Goal: Task Accomplishment & Management: Complete application form

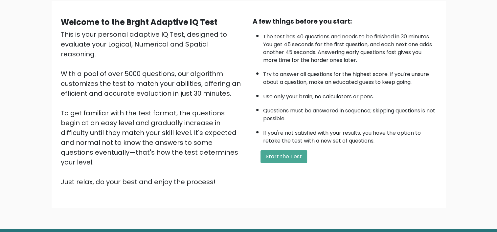
scroll to position [51, 0]
click at [288, 154] on button "Start the Test" at bounding box center [283, 156] width 47 height 13
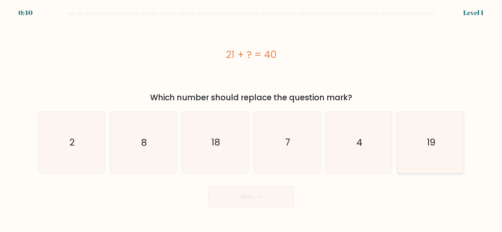
click at [403, 142] on icon "19" at bounding box center [430, 142] width 61 height 61
click at [251, 120] on input "f. 19" at bounding box center [251, 117] width 0 height 3
radio input "true"
click at [261, 201] on button "Next" at bounding box center [250, 197] width 85 height 21
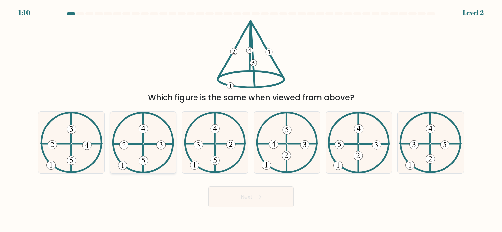
click at [142, 135] on icon at bounding box center [143, 142] width 62 height 61
click at [251, 120] on input "b." at bounding box center [251, 117] width 0 height 3
radio input "true"
click at [222, 198] on button "Next" at bounding box center [250, 197] width 85 height 21
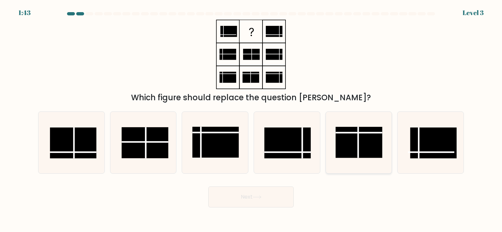
click at [366, 147] on rect at bounding box center [359, 142] width 47 height 31
click at [251, 120] on input "e." at bounding box center [251, 117] width 0 height 3
radio input "true"
click at [86, 143] on rect at bounding box center [73, 143] width 47 height 31
click at [251, 120] on input "a." at bounding box center [251, 117] width 0 height 3
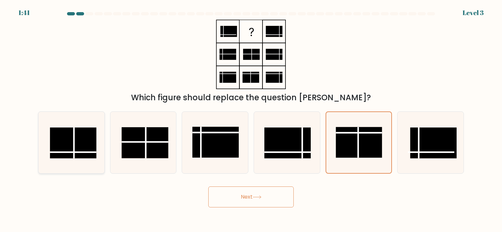
radio input "true"
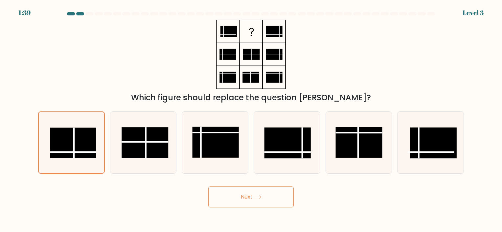
click at [279, 190] on button "Next" at bounding box center [250, 197] width 85 height 21
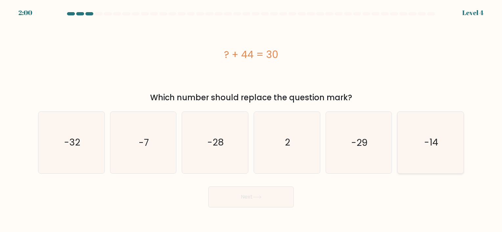
click at [414, 135] on icon "-14" at bounding box center [430, 142] width 61 height 61
click at [251, 120] on input "f. -14" at bounding box center [251, 117] width 0 height 3
radio input "true"
click at [279, 205] on button "Next" at bounding box center [250, 197] width 85 height 21
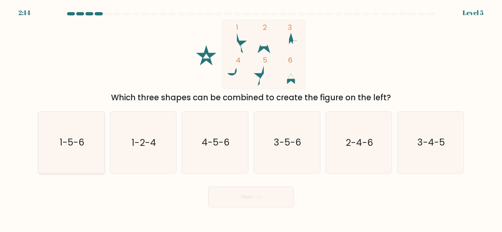
click at [87, 150] on icon "1-5-6" at bounding box center [71, 142] width 61 height 61
click at [251, 120] on input "a. 1-5-6" at bounding box center [251, 117] width 0 height 3
radio input "true"
click at [258, 202] on button "Next" at bounding box center [250, 197] width 85 height 21
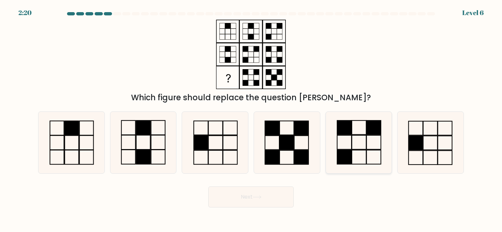
click at [368, 152] on icon at bounding box center [358, 142] width 61 height 61
click at [251, 120] on input "e." at bounding box center [251, 117] width 0 height 3
radio input "true"
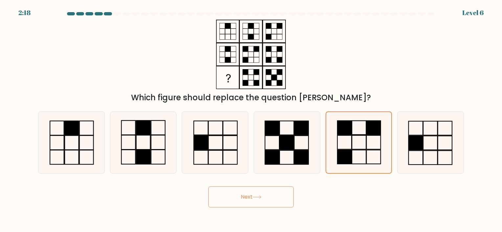
click at [268, 191] on button "Next" at bounding box center [250, 197] width 85 height 21
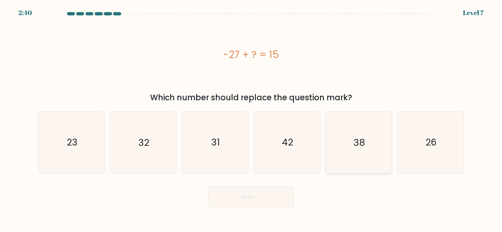
click at [336, 154] on icon "38" at bounding box center [358, 142] width 61 height 61
click at [251, 120] on input "e. 38" at bounding box center [251, 117] width 0 height 3
radio input "true"
click at [288, 148] on text "42" at bounding box center [287, 143] width 11 height 13
click at [251, 120] on input "d. 42" at bounding box center [251, 117] width 0 height 3
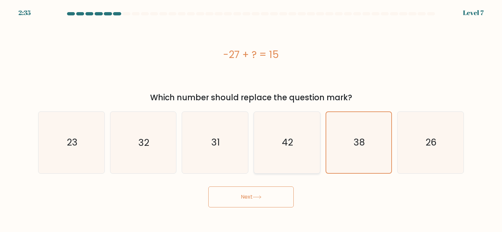
radio input "true"
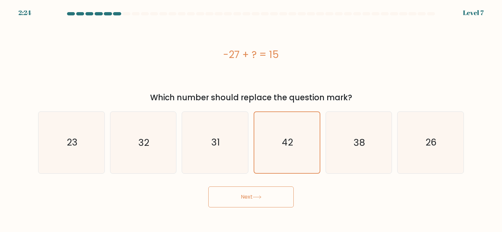
click at [261, 199] on icon at bounding box center [257, 198] width 9 height 4
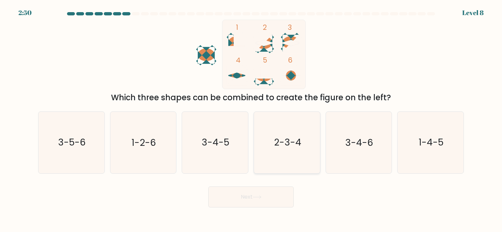
click at [274, 149] on icon "2-3-4" at bounding box center [286, 142] width 61 height 61
click at [251, 120] on input "d. 2-3-4" at bounding box center [251, 117] width 0 height 3
radio input "true"
click at [253, 201] on button "Next" at bounding box center [250, 197] width 85 height 21
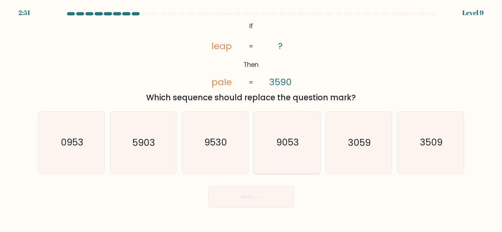
click at [285, 152] on icon "9053" at bounding box center [286, 142] width 61 height 61
click at [251, 120] on input "d. 9053" at bounding box center [251, 117] width 0 height 3
radio input "true"
click at [270, 197] on button "Next" at bounding box center [250, 197] width 85 height 21
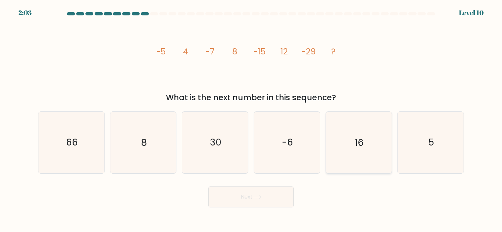
click at [343, 147] on icon "16" at bounding box center [358, 142] width 61 height 61
click at [251, 120] on input "e. 16" at bounding box center [251, 117] width 0 height 3
radio input "true"
click at [269, 193] on button "Next" at bounding box center [250, 197] width 85 height 21
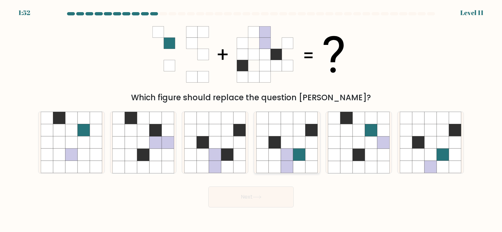
click at [290, 135] on icon at bounding box center [287, 130] width 12 height 12
click at [251, 120] on input "d." at bounding box center [251, 117] width 0 height 3
radio input "true"
click at [263, 195] on button "Next" at bounding box center [250, 197] width 85 height 21
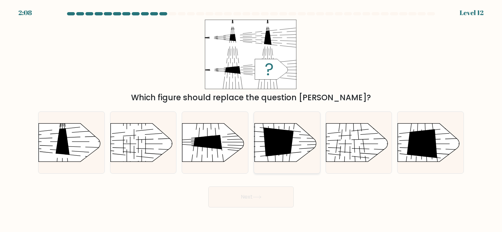
click at [282, 150] on icon at bounding box center [278, 142] width 30 height 29
click at [251, 120] on input "d." at bounding box center [251, 117] width 0 height 3
radio input "true"
click at [409, 153] on icon at bounding box center [422, 143] width 31 height 29
click at [251, 120] on input "f." at bounding box center [251, 117] width 0 height 3
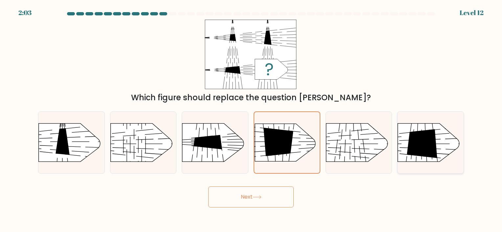
radio input "true"
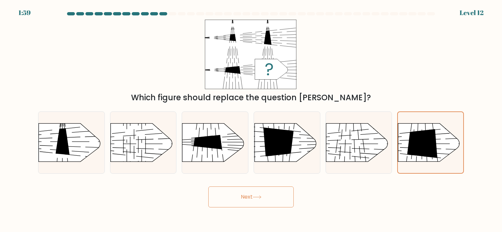
click at [261, 206] on button "Next" at bounding box center [250, 197] width 85 height 21
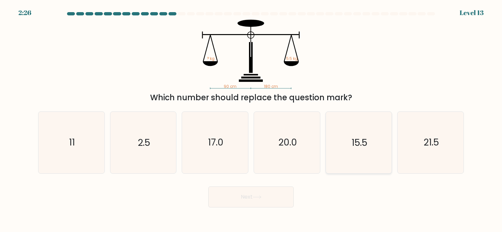
click at [357, 151] on icon "15.5" at bounding box center [358, 142] width 61 height 61
click at [251, 120] on input "e. 15.5" at bounding box center [251, 117] width 0 height 3
radio input "true"
click at [287, 146] on text "20.0" at bounding box center [287, 143] width 19 height 13
click at [251, 120] on input "d. 20.0" at bounding box center [251, 117] width 0 height 3
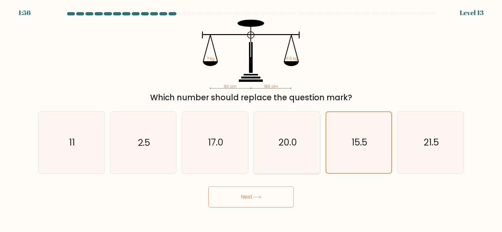
radio input "true"
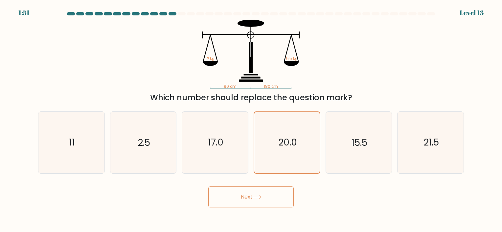
click at [256, 193] on button "Next" at bounding box center [250, 197] width 85 height 21
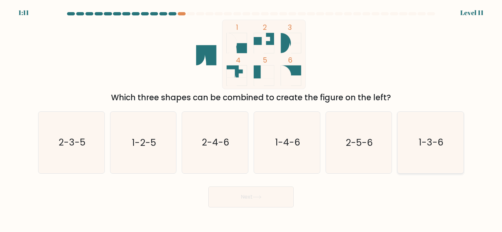
click at [434, 152] on icon "1-3-6" at bounding box center [430, 142] width 61 height 61
click at [251, 120] on input "f. 1-3-6" at bounding box center [251, 117] width 0 height 3
radio input "true"
click at [282, 198] on button "Next" at bounding box center [250, 197] width 85 height 21
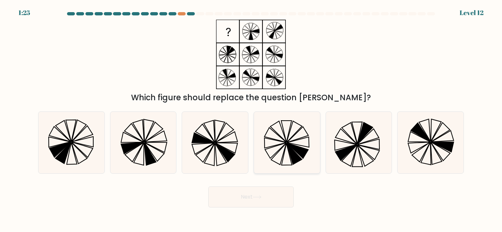
click at [296, 142] on icon at bounding box center [286, 142] width 61 height 61
click at [251, 120] on input "d." at bounding box center [251, 117] width 0 height 3
radio input "true"
click at [250, 193] on button "Next" at bounding box center [250, 197] width 85 height 21
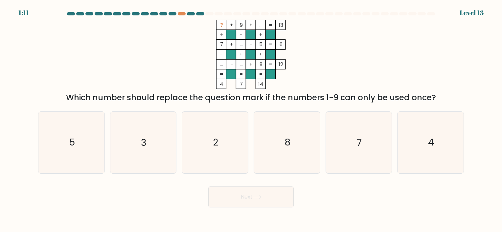
click at [220, 26] on tspan "?" at bounding box center [221, 25] width 3 height 7
click at [416, 153] on icon "4" at bounding box center [430, 142] width 61 height 61
click at [251, 120] on input "f. 4" at bounding box center [251, 117] width 0 height 3
radio input "true"
click at [212, 162] on icon "2" at bounding box center [214, 142] width 61 height 61
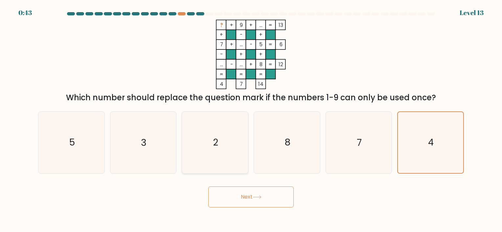
click at [251, 120] on input "c. 2" at bounding box center [251, 117] width 0 height 3
radio input "true"
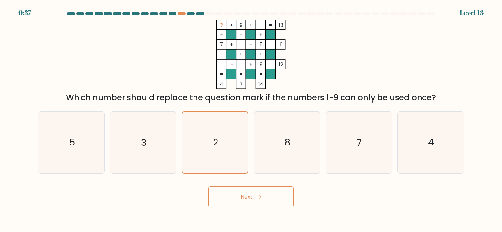
click at [247, 193] on button "Next" at bounding box center [250, 197] width 85 height 21
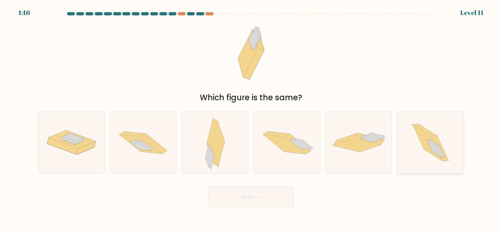
click at [420, 135] on icon at bounding box center [426, 143] width 29 height 36
click at [251, 120] on input "f." at bounding box center [251, 117] width 0 height 3
radio input "true"
click at [264, 198] on button "Next" at bounding box center [250, 197] width 85 height 21
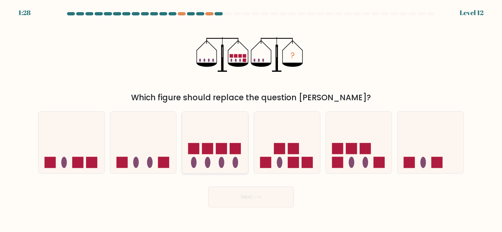
click at [204, 165] on icon at bounding box center [215, 143] width 66 height 55
click at [251, 120] on input "c." at bounding box center [251, 117] width 0 height 3
radio input "true"
click at [154, 167] on icon at bounding box center [143, 143] width 66 height 55
click at [251, 120] on input "b." at bounding box center [251, 117] width 0 height 3
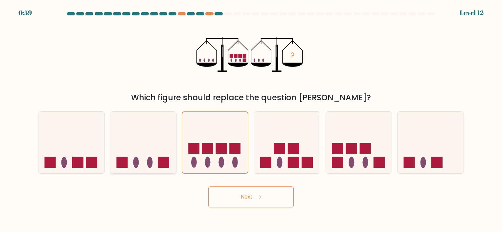
radio input "true"
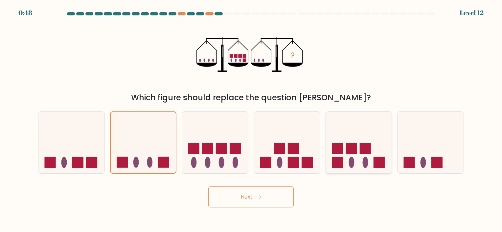
click at [343, 159] on icon at bounding box center [359, 143] width 66 height 55
click at [251, 120] on input "e." at bounding box center [251, 117] width 0 height 3
radio input "true"
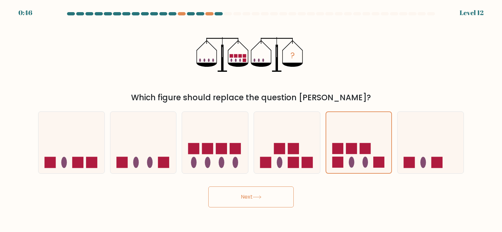
click at [247, 199] on button "Next" at bounding box center [250, 197] width 85 height 21
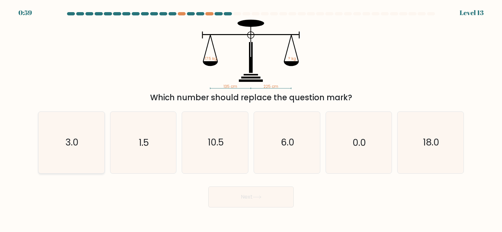
click at [80, 130] on icon "3.0" at bounding box center [71, 142] width 61 height 61
click at [251, 120] on input "a. 3.0" at bounding box center [251, 117] width 0 height 3
radio input "true"
click at [234, 196] on button "Next" at bounding box center [250, 197] width 85 height 21
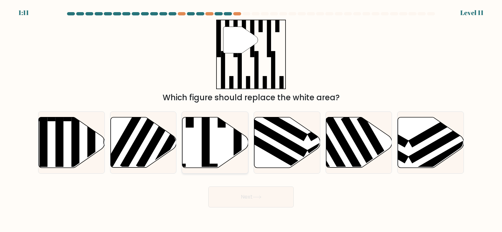
click at [229, 164] on icon at bounding box center [215, 143] width 66 height 52
click at [251, 120] on input "c." at bounding box center [251, 117] width 0 height 3
radio input "true"
click at [247, 201] on button "Next" at bounding box center [250, 197] width 85 height 21
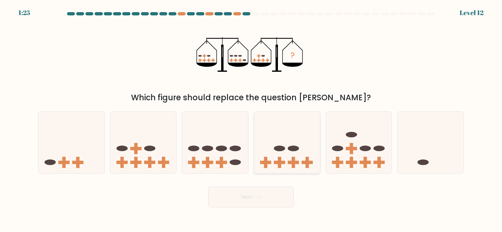
click at [301, 150] on icon at bounding box center [287, 143] width 66 height 55
click at [251, 120] on input "d." at bounding box center [251, 117] width 0 height 3
radio input "true"
click at [250, 189] on button "Next" at bounding box center [250, 197] width 85 height 21
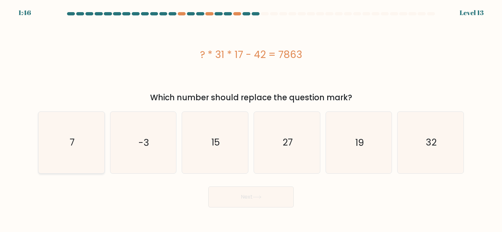
click at [81, 121] on icon "7" at bounding box center [71, 142] width 61 height 61
click at [251, 120] on input "a. 7" at bounding box center [251, 117] width 0 height 3
radio input "true"
click at [256, 199] on icon at bounding box center [257, 198] width 9 height 4
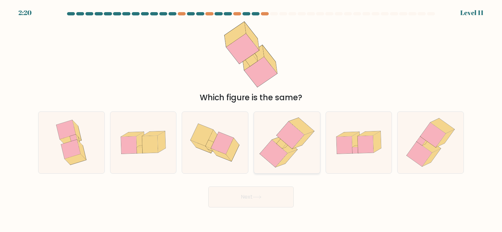
click at [286, 158] on icon at bounding box center [287, 158] width 22 height 17
click at [251, 120] on input "d." at bounding box center [251, 117] width 0 height 3
radio input "true"
click at [271, 194] on button "Next" at bounding box center [250, 197] width 85 height 21
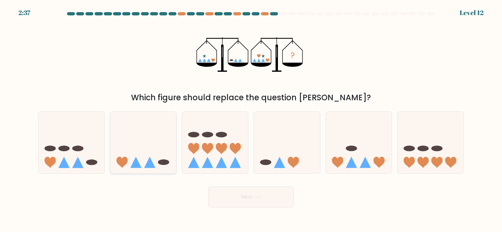
click at [157, 140] on icon at bounding box center [143, 143] width 66 height 55
click at [251, 120] on input "b." at bounding box center [251, 117] width 0 height 3
radio input "true"
click at [237, 204] on button "Next" at bounding box center [250, 197] width 85 height 21
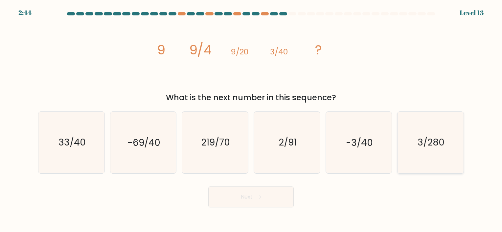
click at [413, 146] on icon "3/280" at bounding box center [430, 142] width 61 height 61
click at [251, 120] on input "f. 3/280" at bounding box center [251, 117] width 0 height 3
radio input "true"
click at [285, 195] on button "Next" at bounding box center [250, 197] width 85 height 21
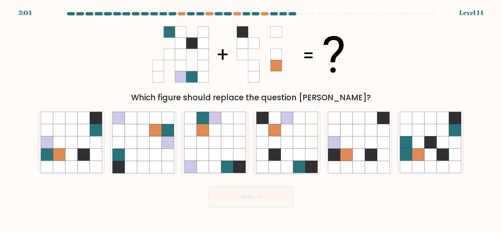
click at [283, 143] on icon at bounding box center [287, 143] width 12 height 12
click at [251, 120] on input "d." at bounding box center [251, 117] width 0 height 3
radio input "true"
click at [232, 202] on button "Next" at bounding box center [250, 197] width 85 height 21
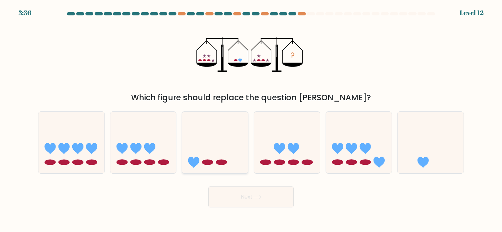
click at [218, 133] on icon at bounding box center [215, 143] width 66 height 55
click at [251, 120] on input "c." at bounding box center [251, 117] width 0 height 3
radio input "true"
click at [217, 193] on button "Next" at bounding box center [250, 197] width 85 height 21
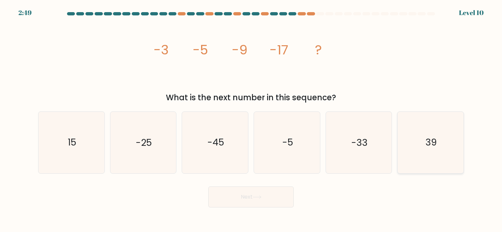
click at [427, 147] on text "39" at bounding box center [430, 143] width 11 height 13
click at [251, 120] on input "f. 39" at bounding box center [251, 117] width 0 height 3
radio input "true"
click at [149, 159] on icon "-25" at bounding box center [142, 142] width 61 height 61
click at [251, 120] on input "b. -25" at bounding box center [251, 117] width 0 height 3
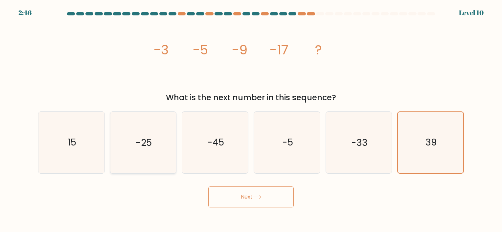
radio input "true"
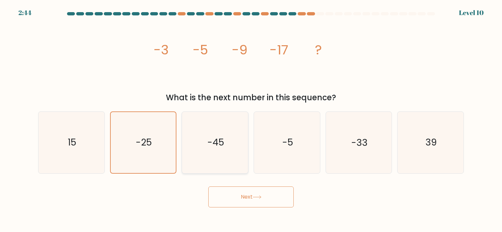
click at [235, 154] on icon "-45" at bounding box center [214, 142] width 61 height 61
click at [251, 120] on input "c. -45" at bounding box center [251, 117] width 0 height 3
radio input "true"
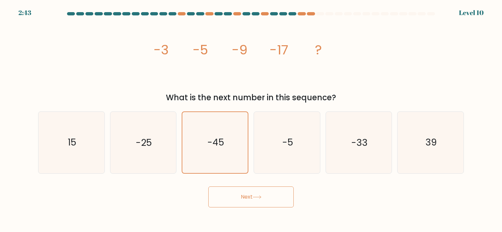
click at [247, 208] on body "2:43 Level 10" at bounding box center [251, 116] width 502 height 232
click at [247, 206] on button "Next" at bounding box center [250, 197] width 85 height 21
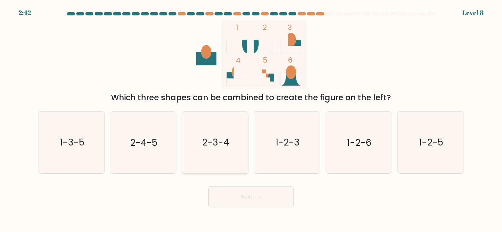
click at [195, 143] on icon "2-3-4" at bounding box center [214, 142] width 61 height 61
click at [251, 120] on input "c. 2-3-4" at bounding box center [251, 117] width 0 height 3
radio input "true"
click at [230, 199] on button "Next" at bounding box center [250, 197] width 85 height 21
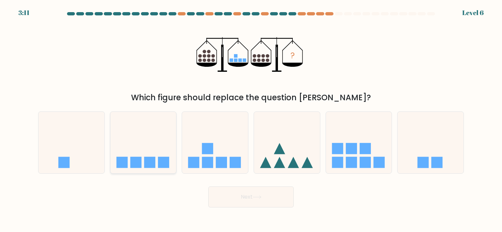
click at [160, 150] on icon at bounding box center [143, 143] width 66 height 55
click at [251, 120] on input "b." at bounding box center [251, 117] width 0 height 3
radio input "true"
click at [280, 194] on button "Next" at bounding box center [250, 197] width 85 height 21
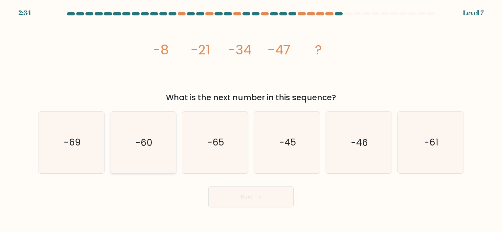
click at [146, 144] on text "-60" at bounding box center [143, 143] width 17 height 13
click at [251, 120] on input "b. -60" at bounding box center [251, 117] width 0 height 3
radio input "true"
click at [237, 193] on button "Next" at bounding box center [250, 197] width 85 height 21
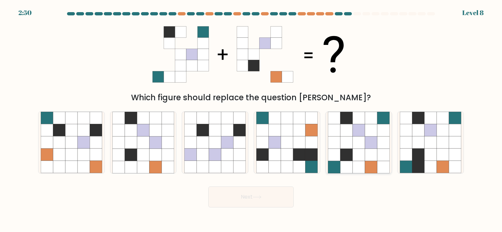
click at [351, 149] on icon at bounding box center [346, 155] width 12 height 12
click at [251, 120] on input "e." at bounding box center [251, 117] width 0 height 3
radio input "true"
click at [277, 201] on button "Next" at bounding box center [250, 197] width 85 height 21
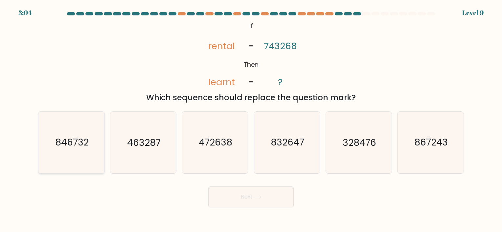
click at [86, 140] on text "846732" at bounding box center [71, 143] width 33 height 13
click at [251, 120] on input "a. 846732" at bounding box center [251, 117] width 0 height 3
radio input "true"
click at [235, 195] on button "Next" at bounding box center [250, 197] width 85 height 21
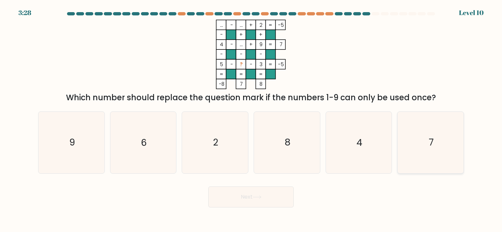
click at [431, 147] on text "7" at bounding box center [431, 143] width 5 height 13
click at [251, 120] on input "f. 7" at bounding box center [251, 117] width 0 height 3
radio input "true"
click at [221, 200] on button "Next" at bounding box center [250, 197] width 85 height 21
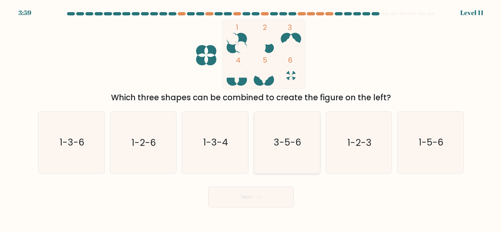
click at [284, 151] on icon "3-5-6" at bounding box center [286, 142] width 61 height 61
click at [251, 120] on input "d. 3-5-6" at bounding box center [251, 117] width 0 height 3
radio input "true"
click at [259, 197] on icon at bounding box center [257, 197] width 8 height 3
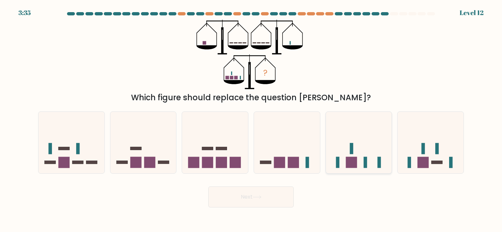
click at [348, 158] on rect at bounding box center [350, 162] width 11 height 11
click at [251, 120] on input "e." at bounding box center [251, 117] width 0 height 3
radio input "true"
click at [228, 149] on icon at bounding box center [215, 143] width 66 height 55
click at [251, 120] on input "c." at bounding box center [251, 117] width 0 height 3
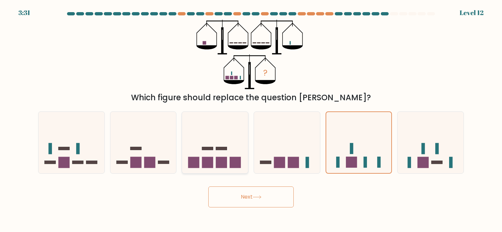
radio input "true"
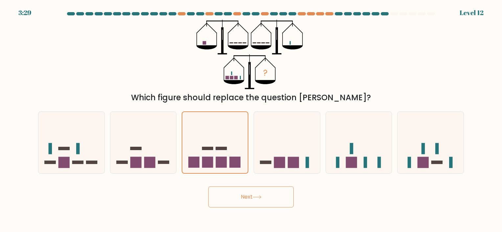
click at [261, 202] on button "Next" at bounding box center [250, 197] width 85 height 21
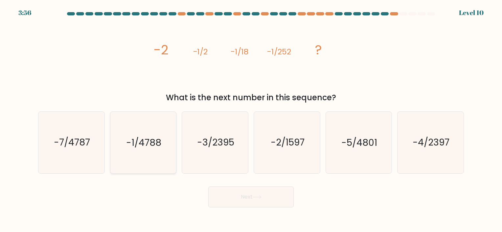
click at [151, 155] on icon "-1/4788" at bounding box center [142, 142] width 61 height 61
click at [251, 120] on input "b. -1/4788" at bounding box center [251, 117] width 0 height 3
radio input "true"
click at [244, 190] on button "Next" at bounding box center [250, 197] width 85 height 21
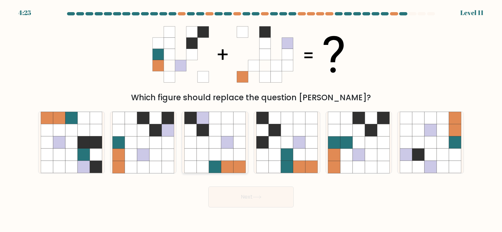
click at [208, 139] on icon at bounding box center [203, 143] width 12 height 12
click at [251, 120] on input "c." at bounding box center [251, 117] width 0 height 3
radio input "true"
click at [166, 143] on icon at bounding box center [168, 143] width 12 height 12
click at [251, 120] on input "b." at bounding box center [251, 117] width 0 height 3
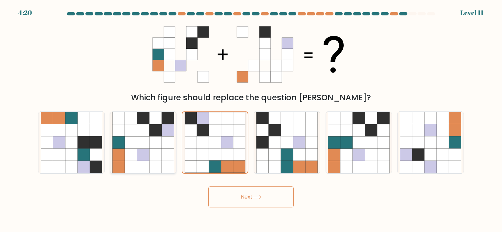
radio input "true"
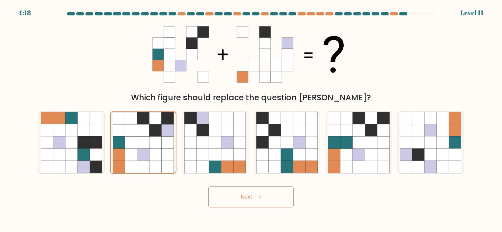
click at [226, 197] on button "Next" at bounding box center [250, 197] width 85 height 21
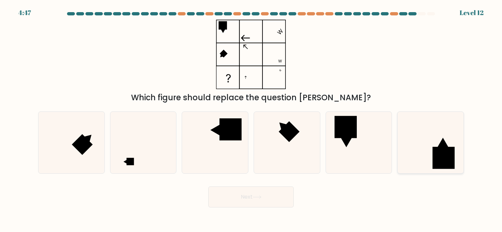
click at [426, 134] on icon at bounding box center [430, 142] width 61 height 61
click at [251, 120] on input "f." at bounding box center [251, 117] width 0 height 3
radio input "true"
click at [281, 190] on button "Next" at bounding box center [250, 197] width 85 height 21
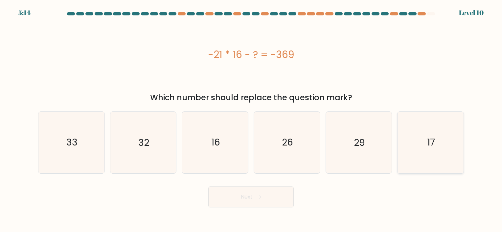
click at [421, 151] on icon "17" at bounding box center [430, 142] width 61 height 61
click at [251, 120] on input "f. 17" at bounding box center [251, 117] width 0 height 3
radio input "true"
click at [251, 199] on button "Next" at bounding box center [250, 197] width 85 height 21
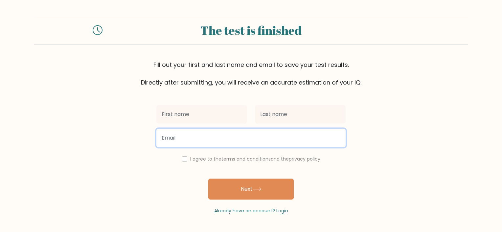
click at [215, 130] on input "email" at bounding box center [250, 138] width 189 height 18
type input "[EMAIL_ADDRESS][DOMAIN_NAME]"
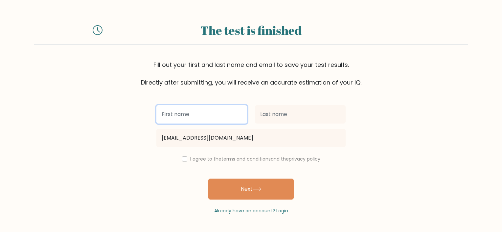
click at [209, 116] on input "text" at bounding box center [201, 114] width 91 height 18
type input "PATRICIA JANE"
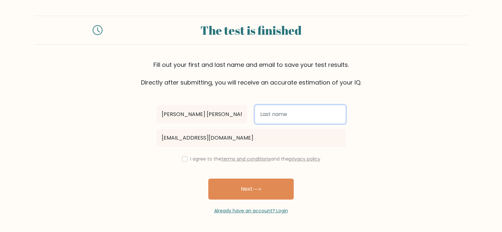
type input "GUNIO"
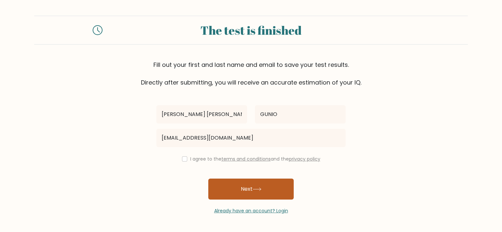
click at [230, 186] on button "Next" at bounding box center [250, 189] width 85 height 21
click at [251, 193] on button "Next" at bounding box center [250, 189] width 85 height 21
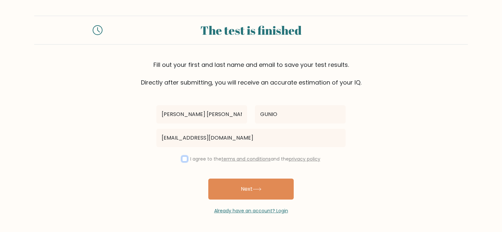
click at [184, 160] on input "checkbox" at bounding box center [184, 159] width 5 height 5
checkbox input "true"
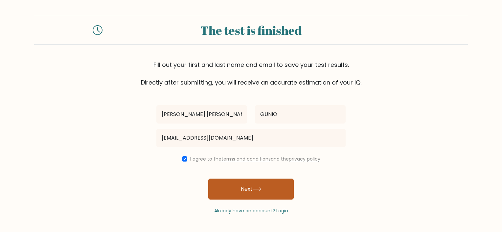
click at [234, 198] on button "Next" at bounding box center [250, 189] width 85 height 21
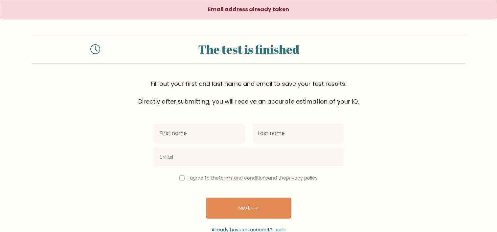
scroll to position [17, 0]
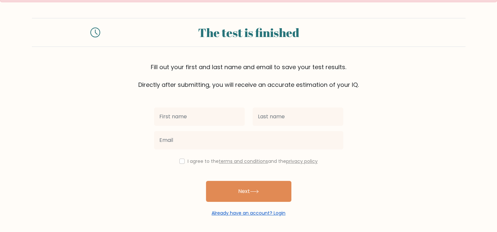
click at [279, 213] on link "Already have an account? Login" at bounding box center [248, 213] width 74 height 7
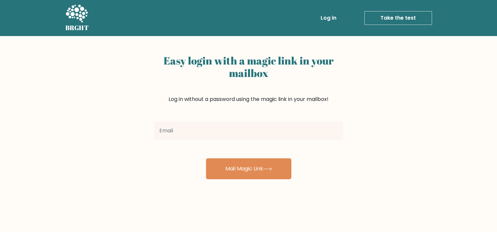
click at [258, 134] on input "email" at bounding box center [248, 131] width 189 height 18
type input "[EMAIL_ADDRESS][DOMAIN_NAME]"
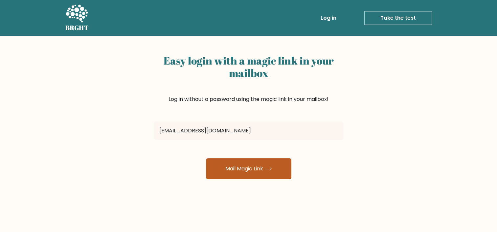
click at [249, 171] on button "Mail Magic Link" at bounding box center [248, 169] width 85 height 21
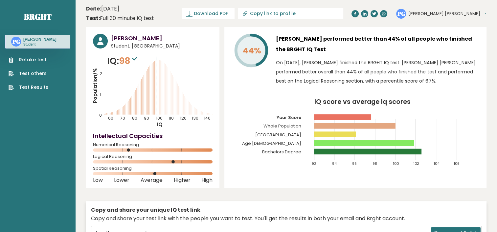
click at [36, 91] on link "Test Results" at bounding box center [29, 87] width 40 height 7
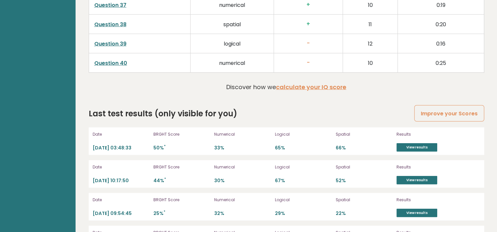
scroll to position [1781, 0]
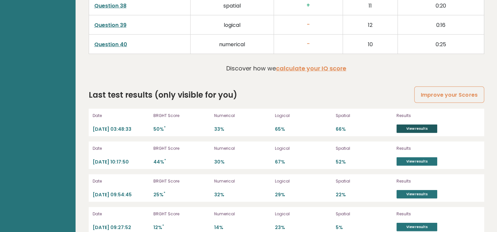
click at [398, 125] on link "View results" at bounding box center [416, 129] width 41 height 9
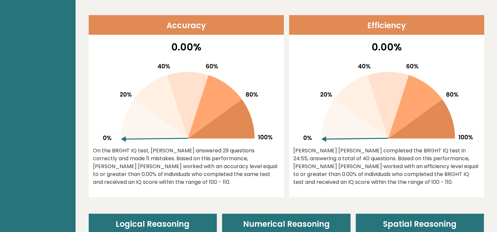
scroll to position [271, 0]
